Goal: Information Seeking & Learning: Learn about a topic

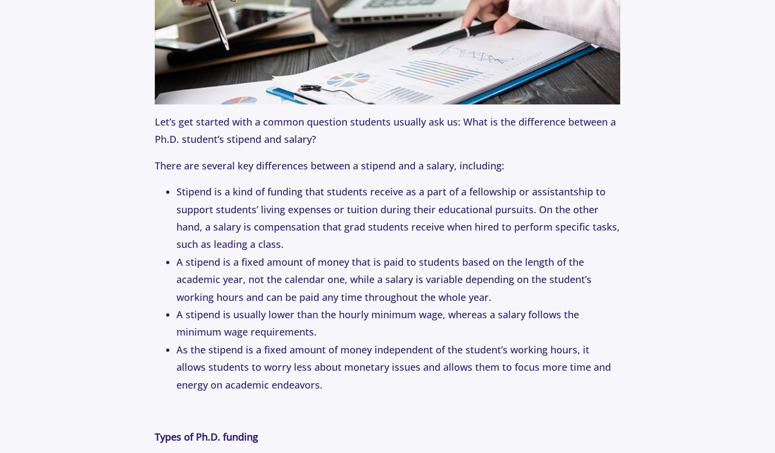
scroll to position [959, 0]
click at [241, 190] on li "Stipend is a kind of funding that students receive as a part of a fellowship or…" at bounding box center [397, 217] width 443 height 70
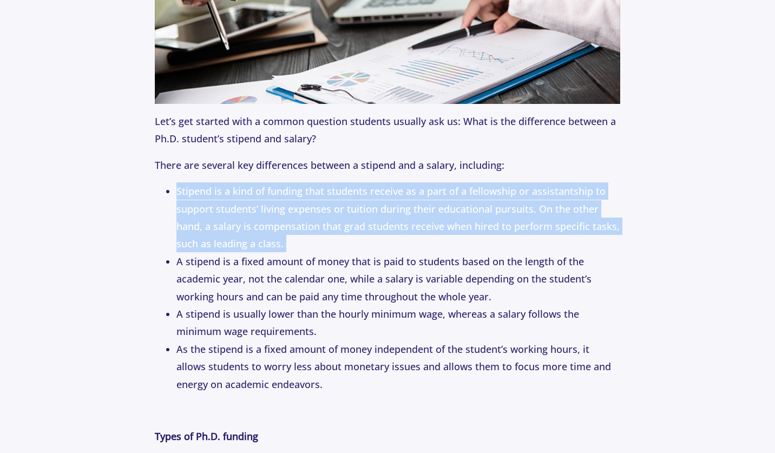
click at [241, 190] on li "Stipend is a kind of funding that students receive as a part of a fellowship or…" at bounding box center [397, 217] width 443 height 70
click at [237, 185] on li "Stipend is a kind of funding that students receive as a part of a fellowship or…" at bounding box center [397, 217] width 443 height 70
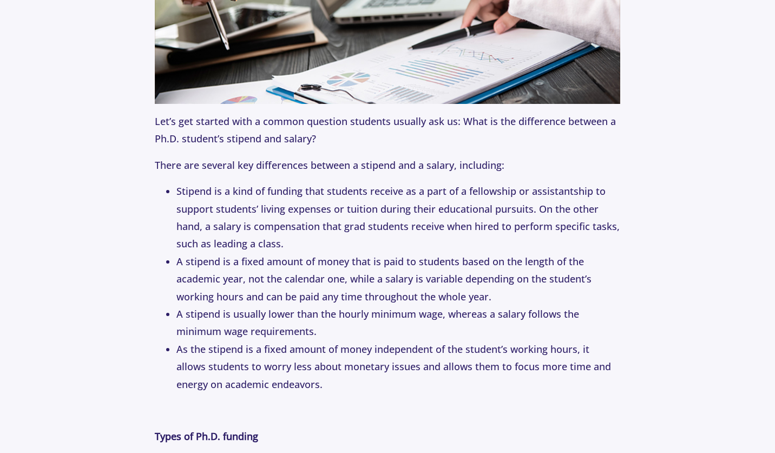
click at [237, 185] on li "Stipend is a kind of funding that students receive as a part of a fellowship or…" at bounding box center [397, 217] width 443 height 70
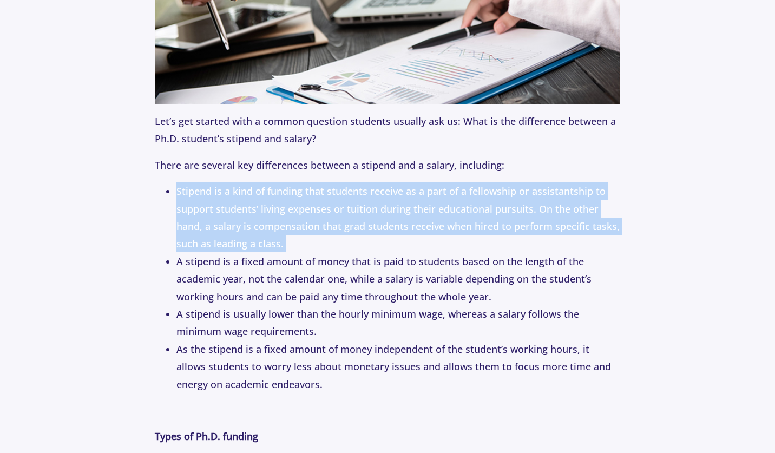
click at [237, 185] on li "Stipend is a kind of funding that students receive as a part of a fellowship or…" at bounding box center [397, 217] width 443 height 70
click at [284, 214] on li "Stipend is a kind of funding that students receive as a part of a fellowship or…" at bounding box center [397, 217] width 443 height 70
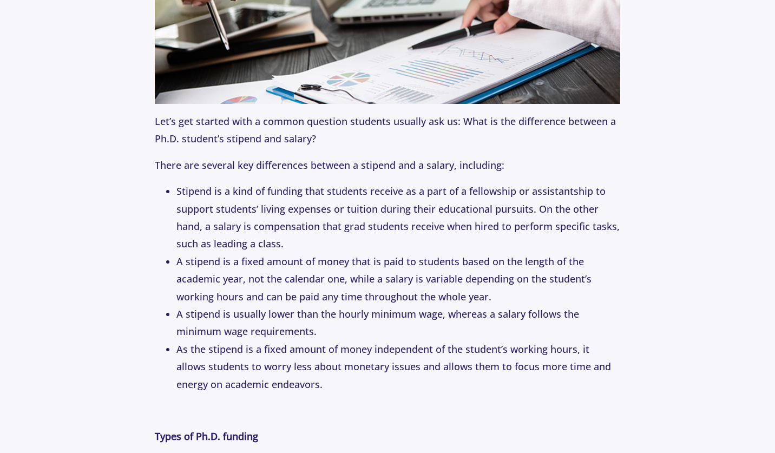
click at [284, 214] on li "Stipend is a kind of funding that students receive as a part of a fellowship or…" at bounding box center [397, 217] width 443 height 70
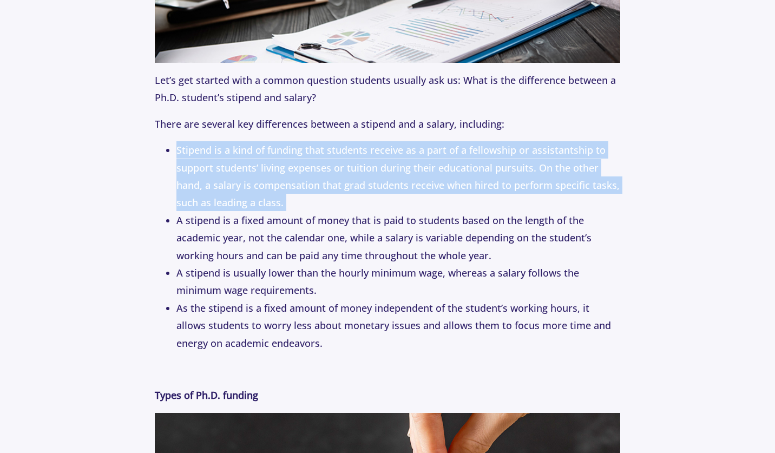
scroll to position [1016, 0]
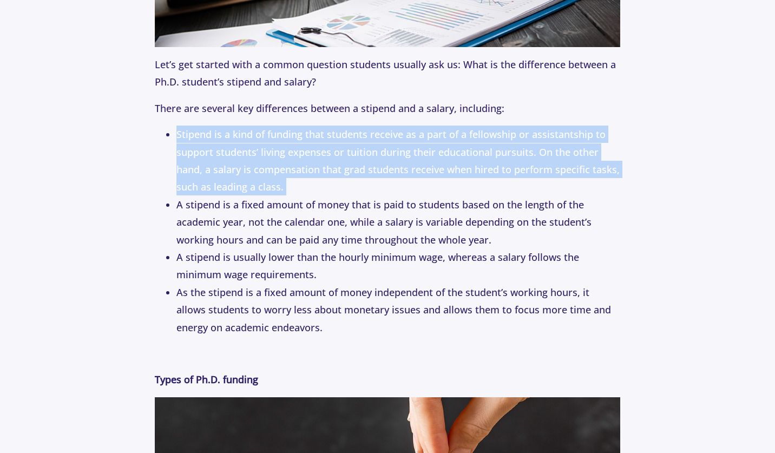
click at [286, 230] on li "A stipend is a fixed amount of money that is paid to students based on the leng…" at bounding box center [397, 222] width 443 height 53
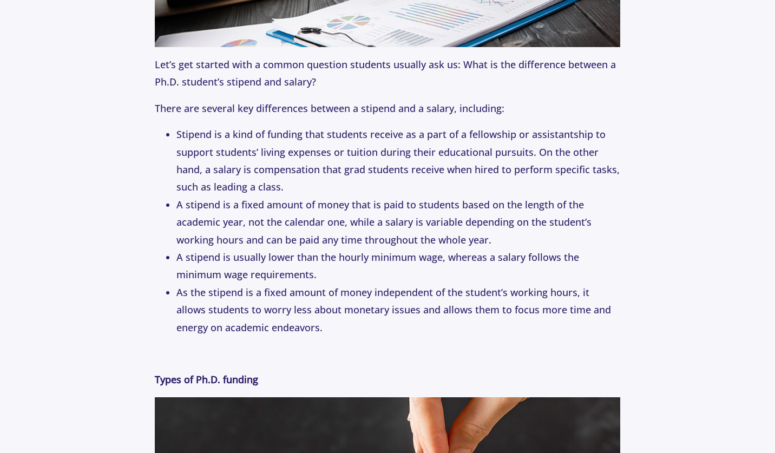
click at [286, 230] on li "A stipend is a fixed amount of money that is paid to students based on the leng…" at bounding box center [397, 222] width 443 height 53
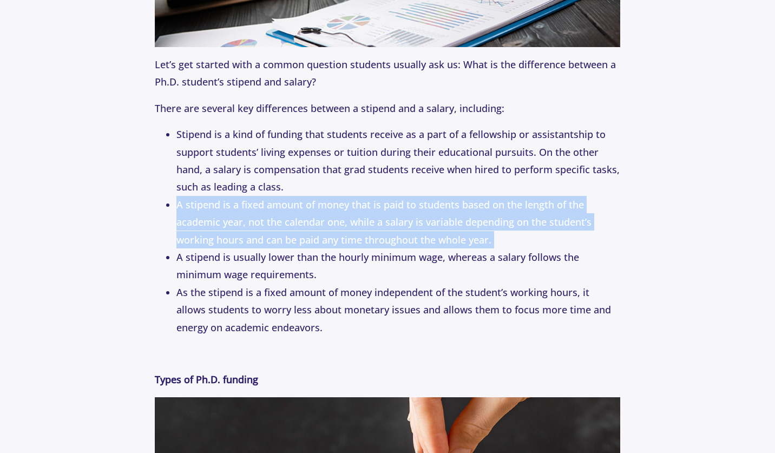
click at [279, 206] on li "A stipend is a fixed amount of money that is paid to students based on the leng…" at bounding box center [397, 222] width 443 height 53
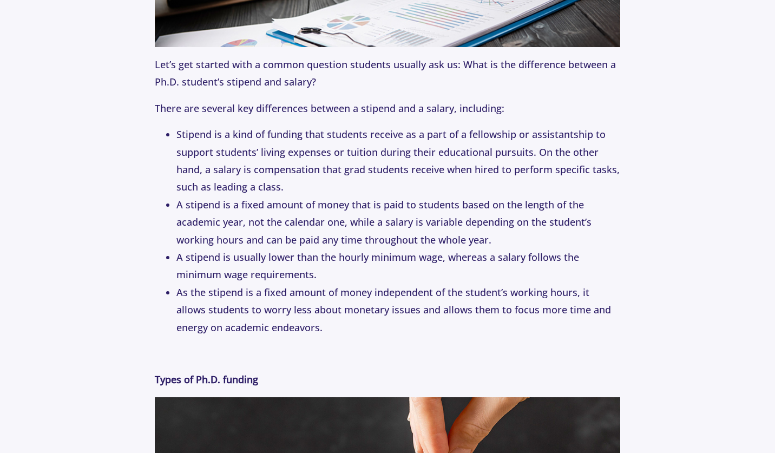
click at [279, 206] on li "A stipend is a fixed amount of money that is paid to students based on the leng…" at bounding box center [397, 222] width 443 height 53
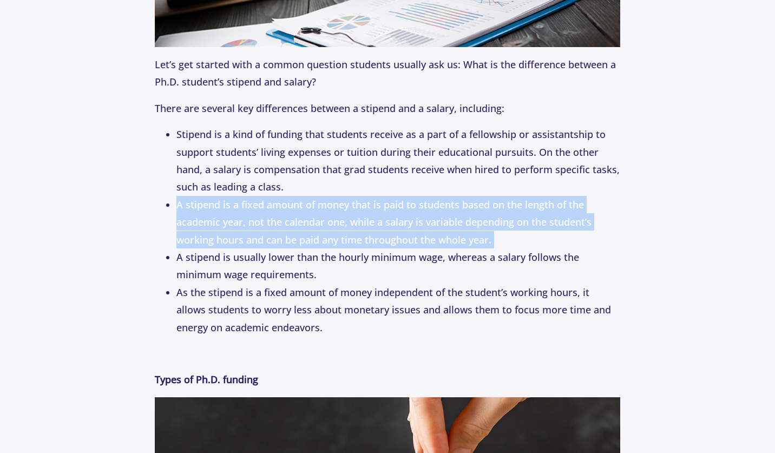
click at [279, 206] on li "A stipend is a fixed amount of money that is paid to students based on the leng…" at bounding box center [397, 222] width 443 height 53
click at [271, 215] on li "A stipend is a fixed amount of money that is paid to students based on the leng…" at bounding box center [397, 222] width 443 height 53
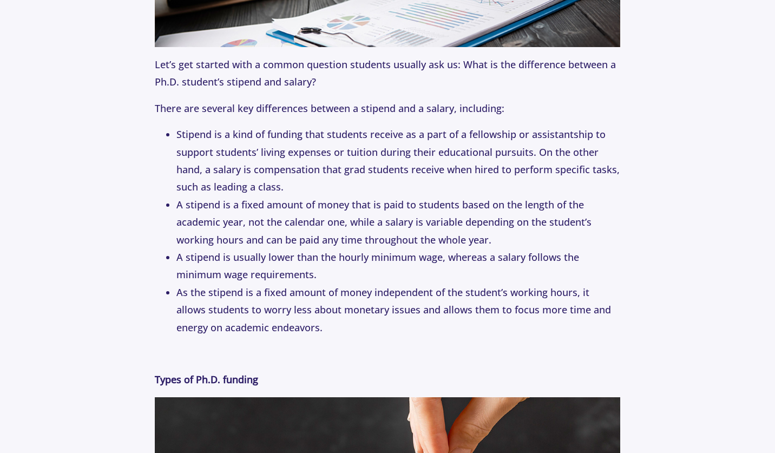
click at [271, 215] on li "A stipend is a fixed amount of money that is paid to students based on the leng…" at bounding box center [397, 222] width 443 height 53
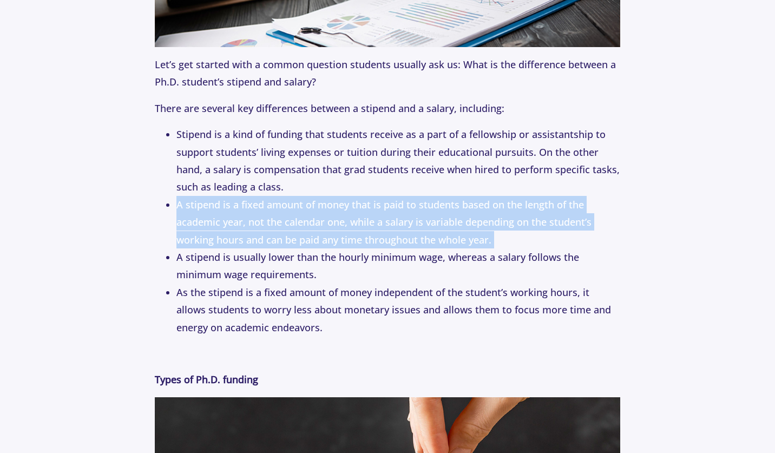
click at [271, 215] on li "A stipend is a fixed amount of money that is paid to students based on the leng…" at bounding box center [397, 222] width 443 height 53
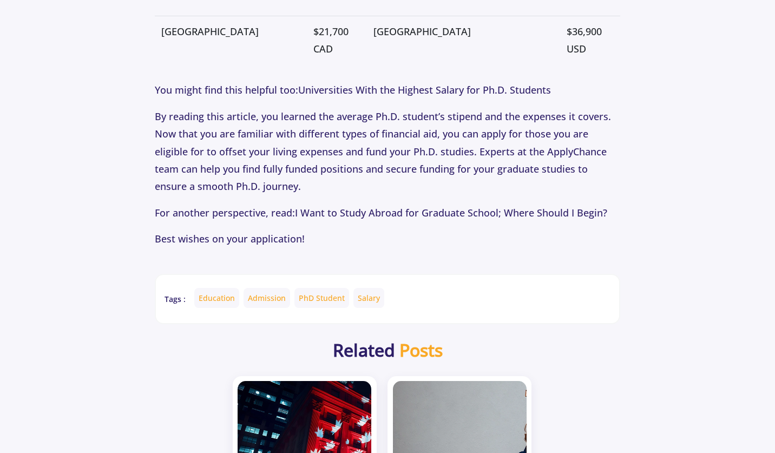
scroll to position [3387, 0]
click at [302, 108] on p "By reading this article, you learned the average Ph.D. student’s stipend and th…" at bounding box center [387, 152] width 465 height 88
